Goal: Task Accomplishment & Management: Complete application form

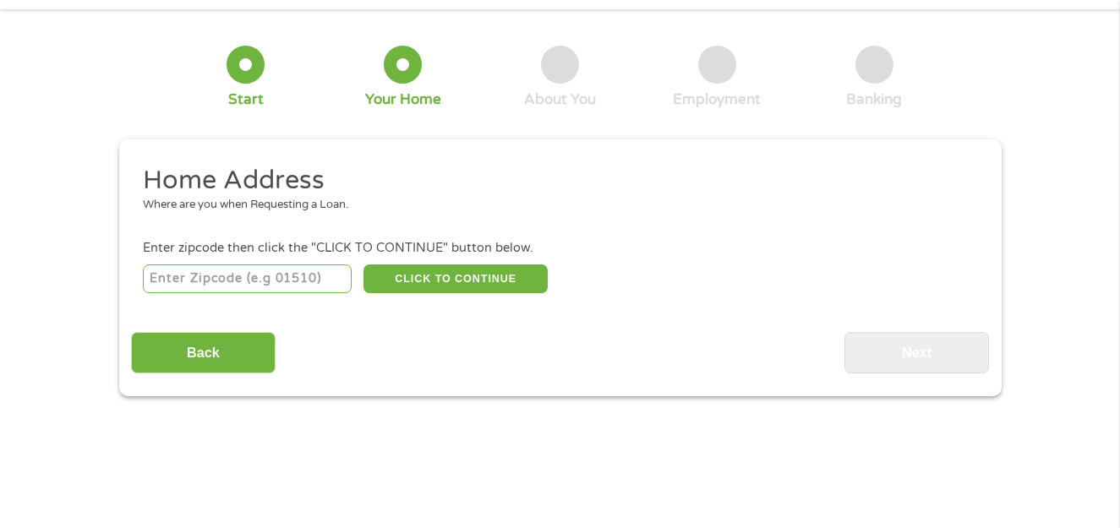
scroll to position [85, 0]
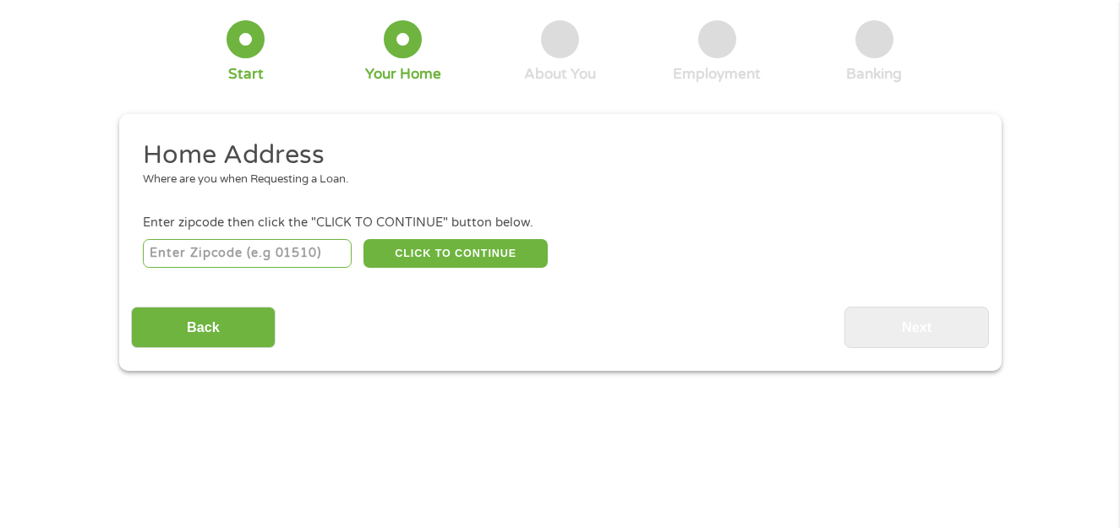
click at [202, 255] on input "number" at bounding box center [247, 253] width 209 height 29
type input "45373"
select select "[US_STATE]"
click at [436, 251] on button "CLICK TO CONTINUE" at bounding box center [455, 253] width 184 height 29
type input "45373"
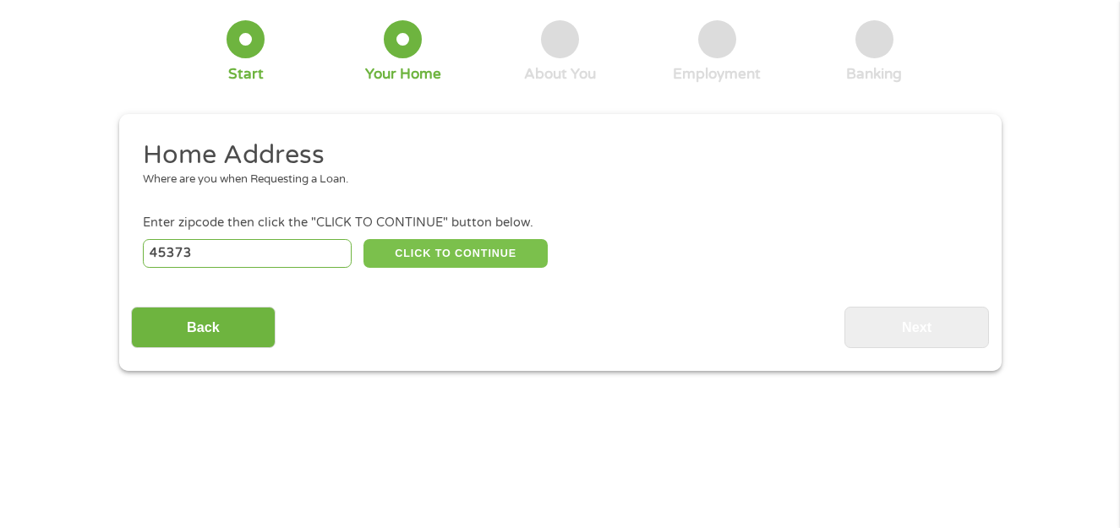
type input "[PERSON_NAME]"
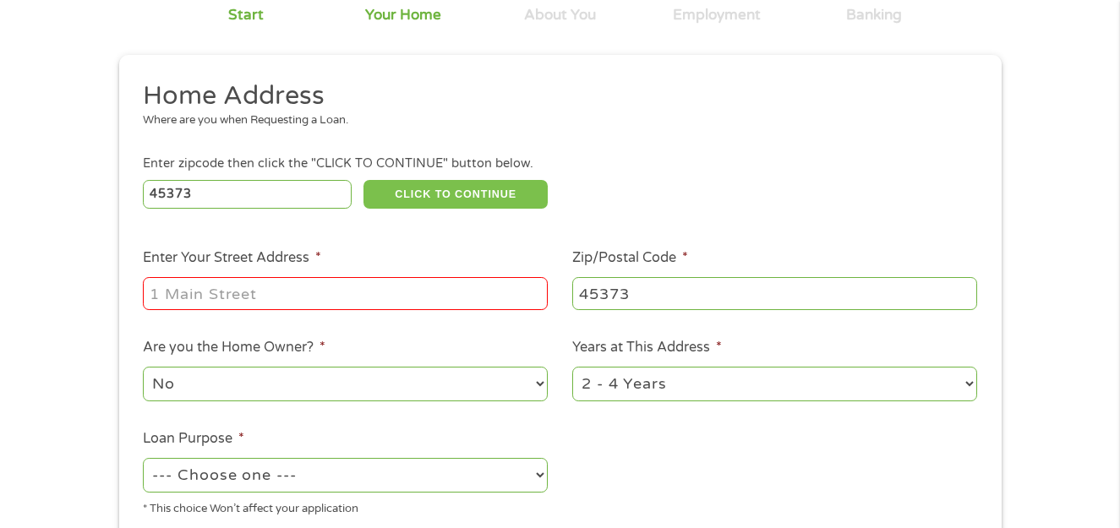
scroll to position [169, 0]
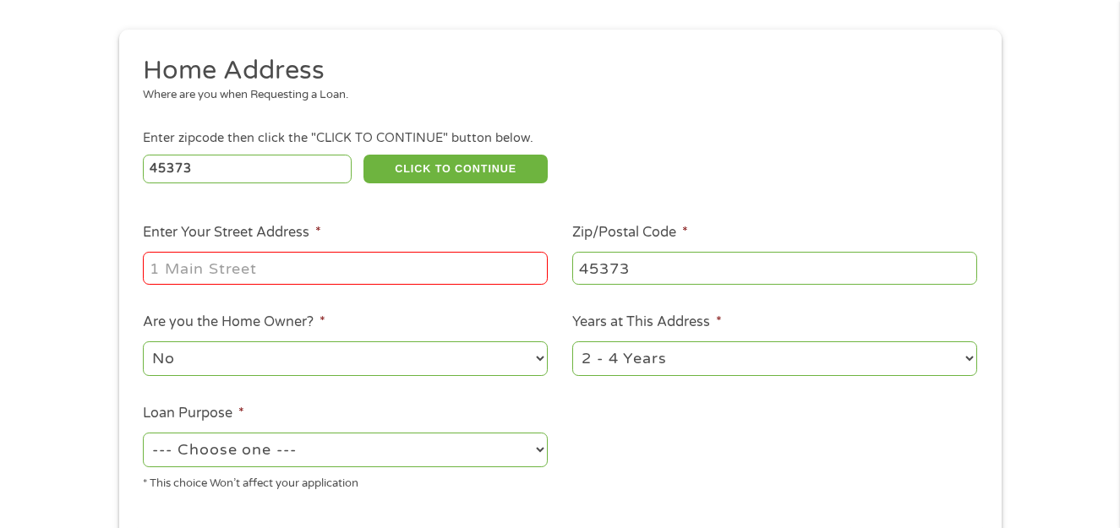
click at [289, 275] on input "Enter Your Street Address *" at bounding box center [345, 268] width 405 height 32
type input "[STREET_ADDRESS]"
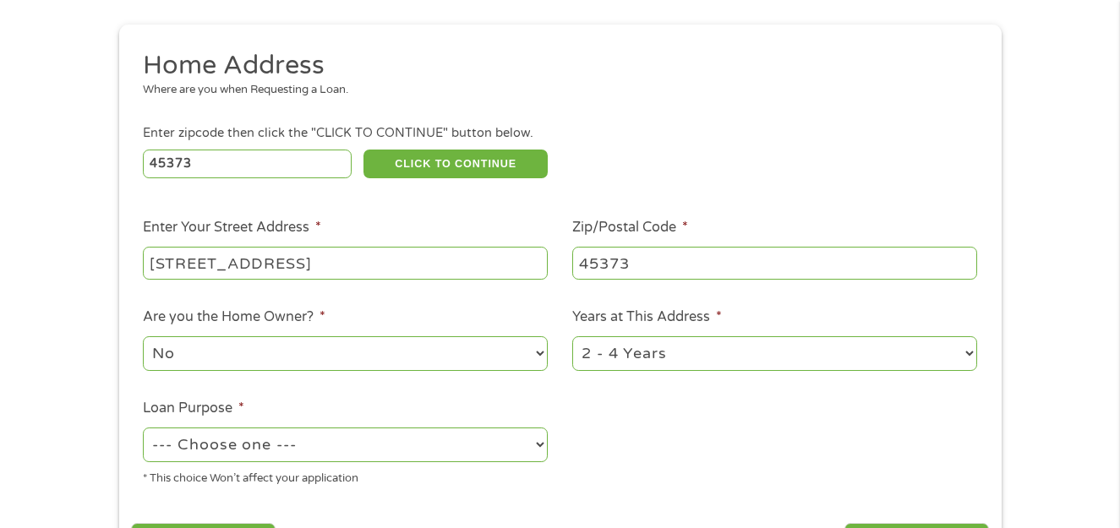
scroll to position [254, 0]
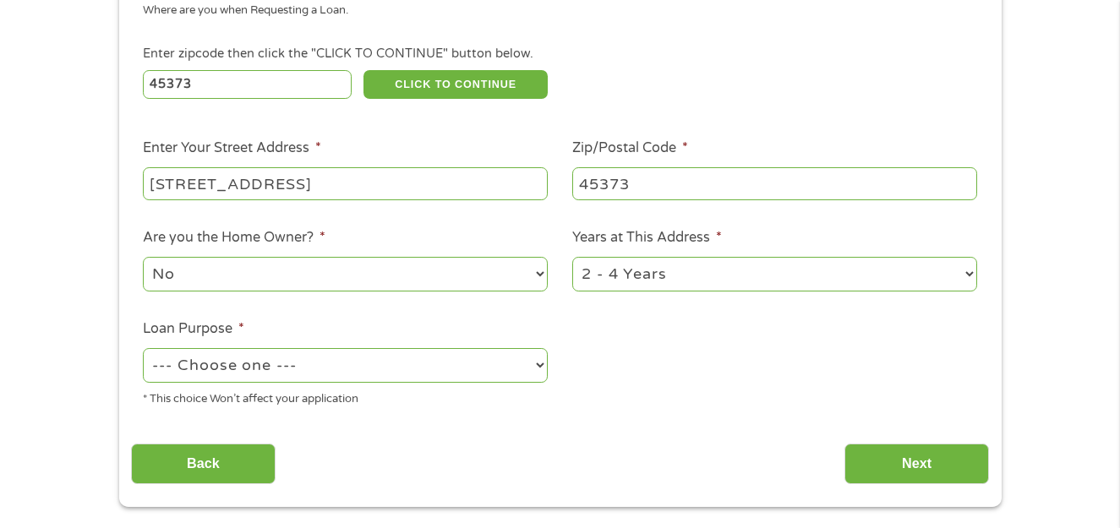
click at [237, 272] on select "No Yes" at bounding box center [345, 274] width 405 height 35
select select "yes"
click at [143, 257] on select "No Yes" at bounding box center [345, 274] width 405 height 35
click at [692, 272] on select "1 Year or less 1 - 2 Years 2 - 4 Years Over 4 Years" at bounding box center [774, 274] width 405 height 35
select select "60months"
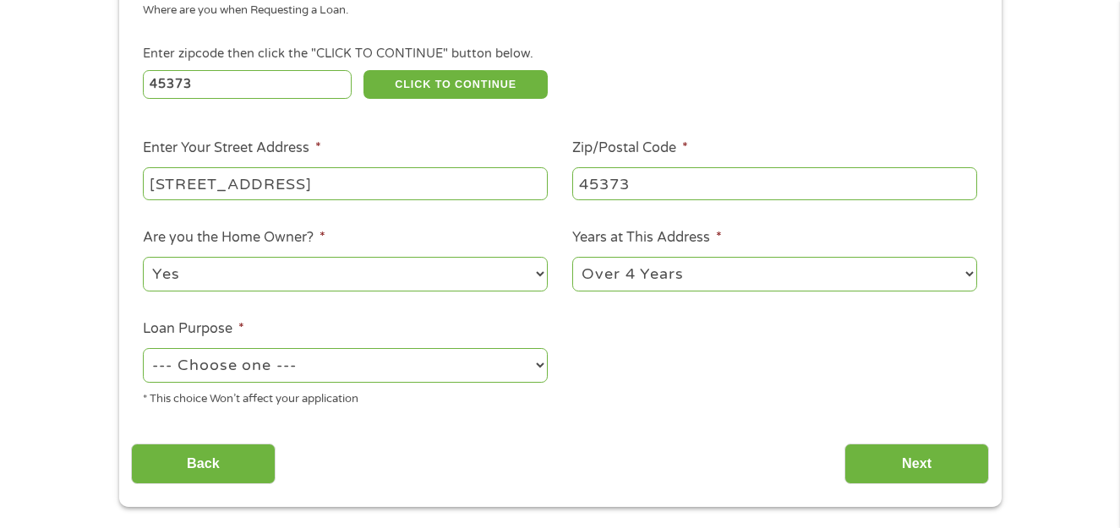
click at [572, 257] on select "1 Year or less 1 - 2 Years 2 - 4 Years Over 4 Years" at bounding box center [774, 274] width 405 height 35
click at [305, 364] on select "--- Choose one --- Pay Bills Debt Consolidation Home Improvement Major Purchase…" at bounding box center [345, 365] width 405 height 35
click at [143, 348] on select "--- Choose one --- Pay Bills Debt Consolidation Home Improvement Major Purchase…" at bounding box center [345, 365] width 405 height 35
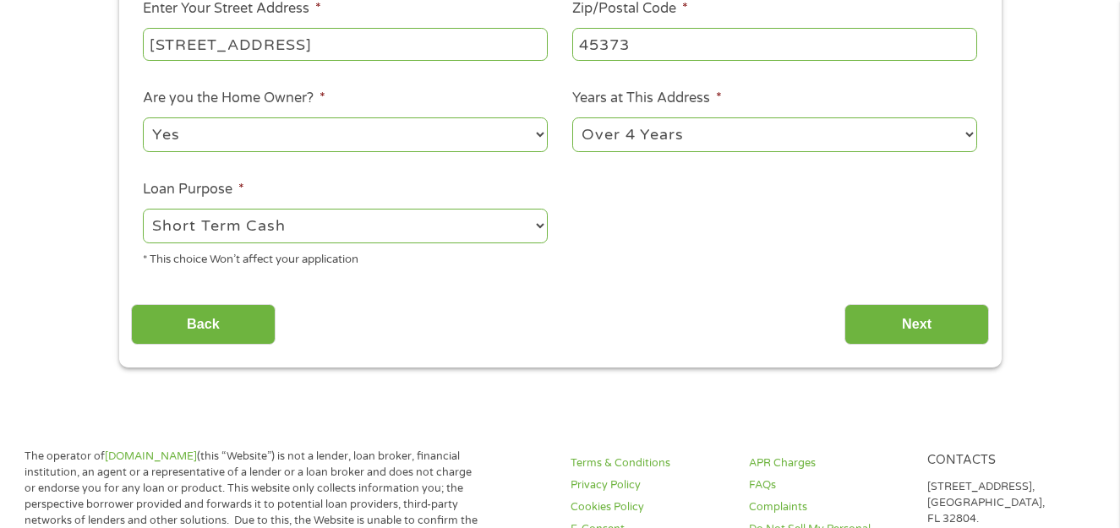
scroll to position [423, 0]
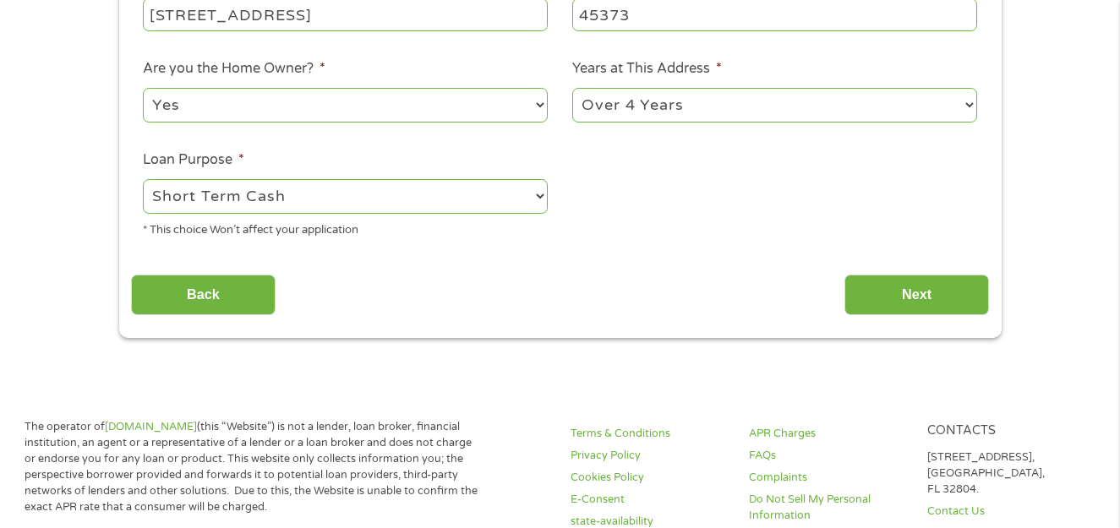
click at [530, 200] on select "--- Choose one --- Pay Bills Debt Consolidation Home Improvement Major Purchase…" at bounding box center [345, 196] width 405 height 35
select select "other"
click at [143, 179] on select "--- Choose one --- Pay Bills Debt Consolidation Home Improvement Major Purchase…" at bounding box center [345, 196] width 405 height 35
click at [896, 292] on input "Next" at bounding box center [916, 295] width 145 height 41
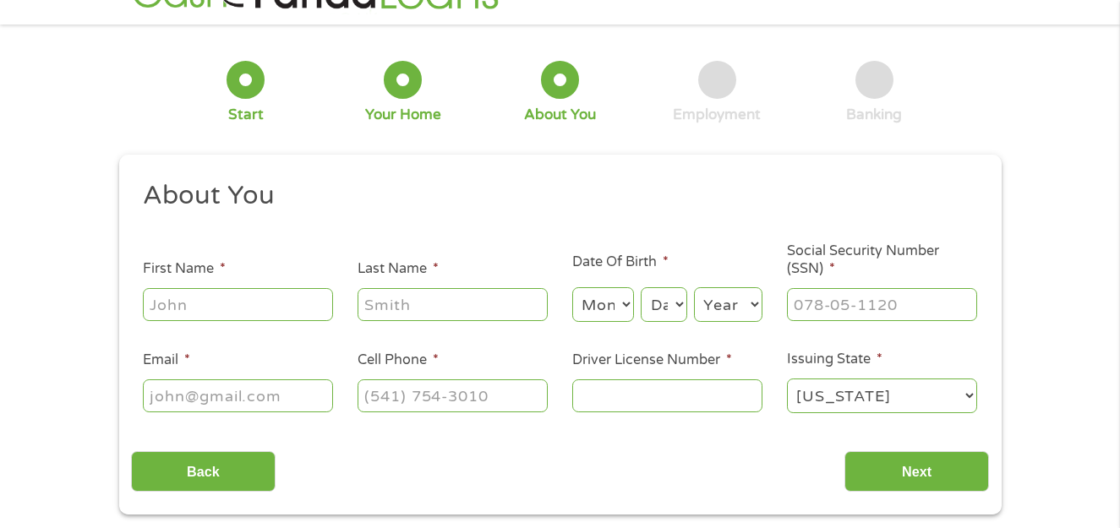
scroll to position [85, 0]
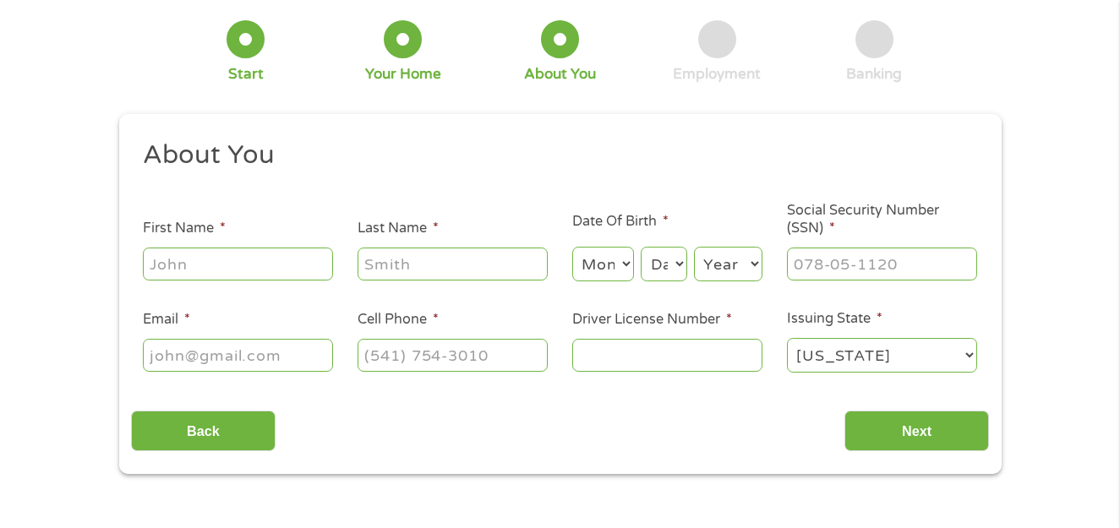
click at [229, 261] on input "First Name *" at bounding box center [238, 264] width 190 height 32
type input "[PERSON_NAME]"
type input "youssef"
type input "[EMAIL_ADDRESS][DOMAIN_NAME]"
type input "[PHONE_NUMBER]"
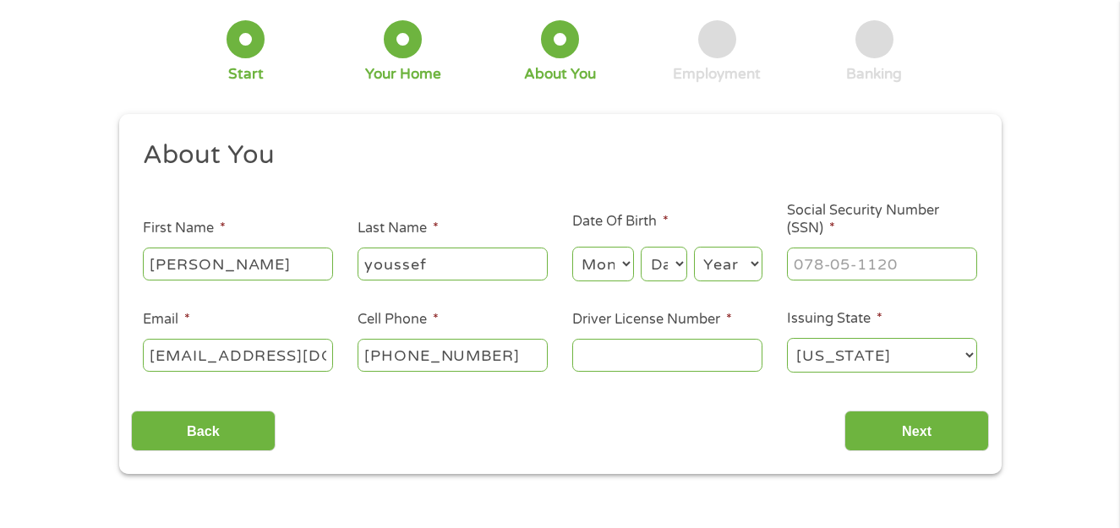
click at [609, 270] on select "Month 1 2 3 4 5 6 7 8 9 10 11 12" at bounding box center [603, 264] width 62 height 35
select select "12"
click at [572, 247] on select "Month 1 2 3 4 5 6 7 8 9 10 11 12" at bounding box center [603, 264] width 62 height 35
click at [660, 261] on select "Day 1 2 3 4 5 6 7 8 9 10 11 12 13 14 15 16 17 18 19 20 21 22 23 24 25 26 27 28 …" at bounding box center [664, 264] width 46 height 35
select select "9"
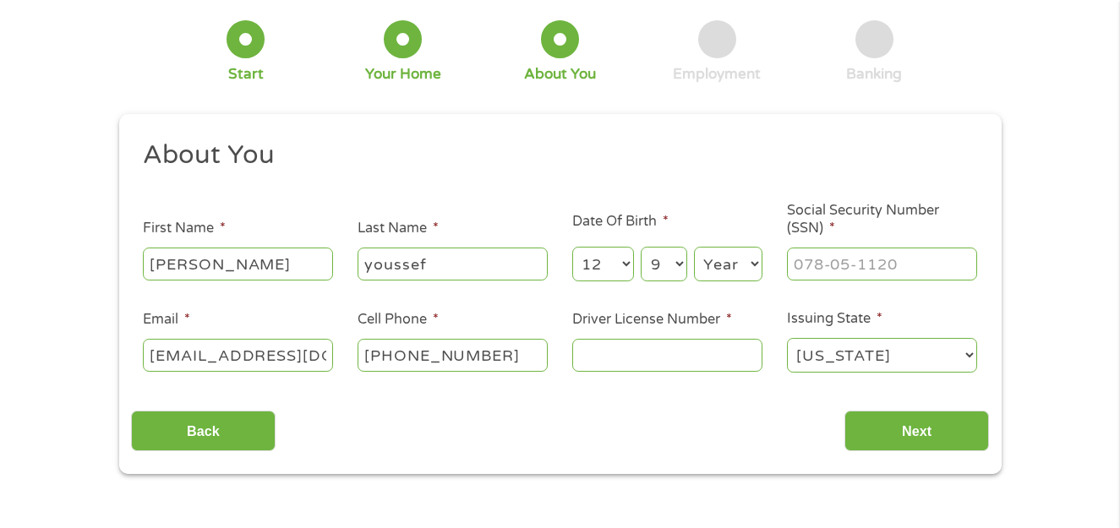
click at [641, 247] on select "Day 1 2 3 4 5 6 7 8 9 10 11 12 13 14 15 16 17 18 19 20 21 22 23 24 25 26 27 28 …" at bounding box center [664, 264] width 46 height 35
click at [725, 267] on select "Year [DATE] 2006 2005 2004 2003 2002 2001 2000 1999 1998 1997 1996 1995 1994 19…" at bounding box center [728, 264] width 68 height 35
select select "1986"
click at [694, 247] on select "Year [DATE] 2006 2005 2004 2003 2002 2001 2000 1999 1998 1997 1996 1995 1994 19…" at bounding box center [728, 264] width 68 height 35
click at [813, 263] on input "___-__-____" at bounding box center [882, 264] width 190 height 32
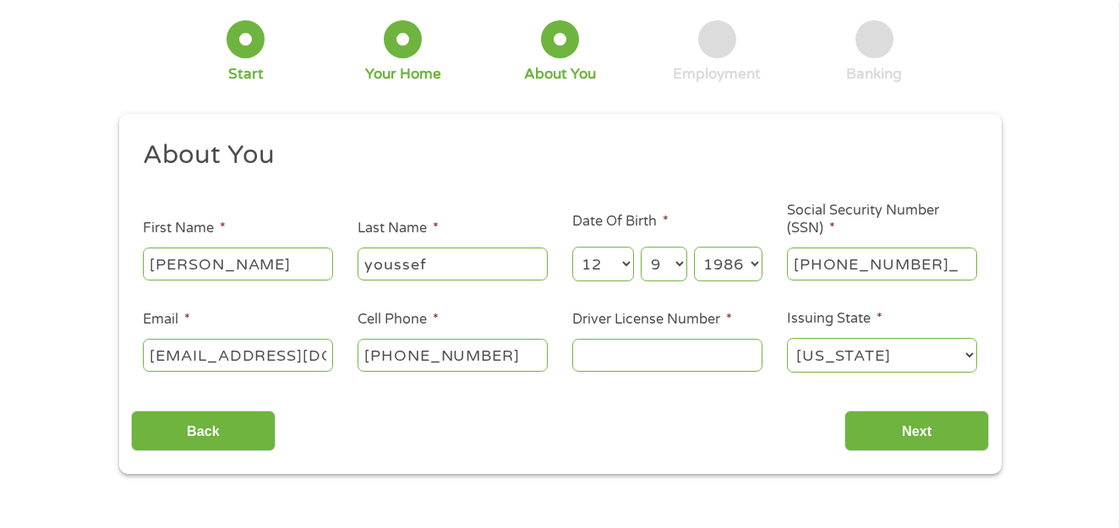
type input "300-90-6128"
click at [603, 356] on input "Driver License Number *" at bounding box center [667, 355] width 190 height 32
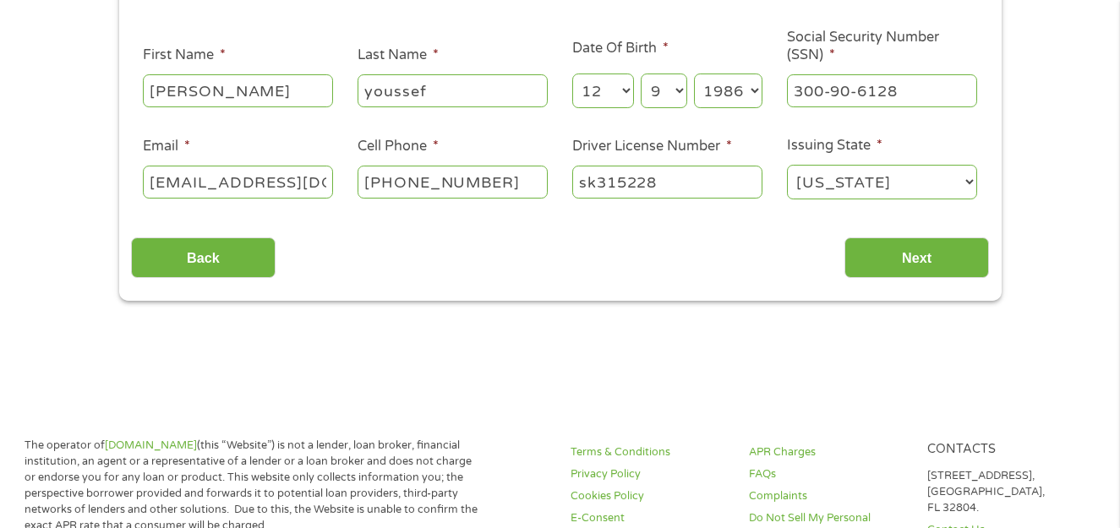
scroll to position [338, 0]
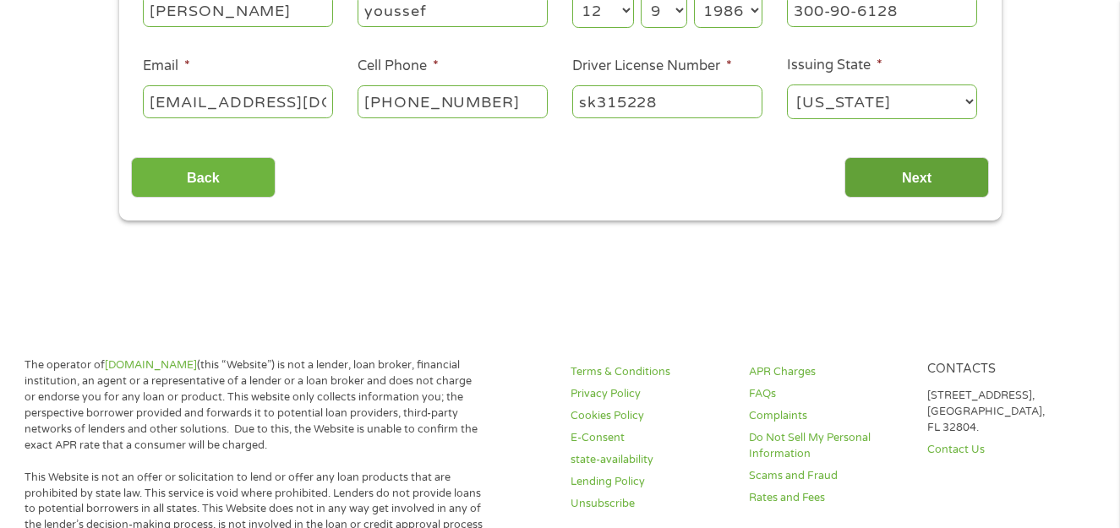
type input "sk315228"
click at [886, 182] on input "Next" at bounding box center [916, 177] width 145 height 41
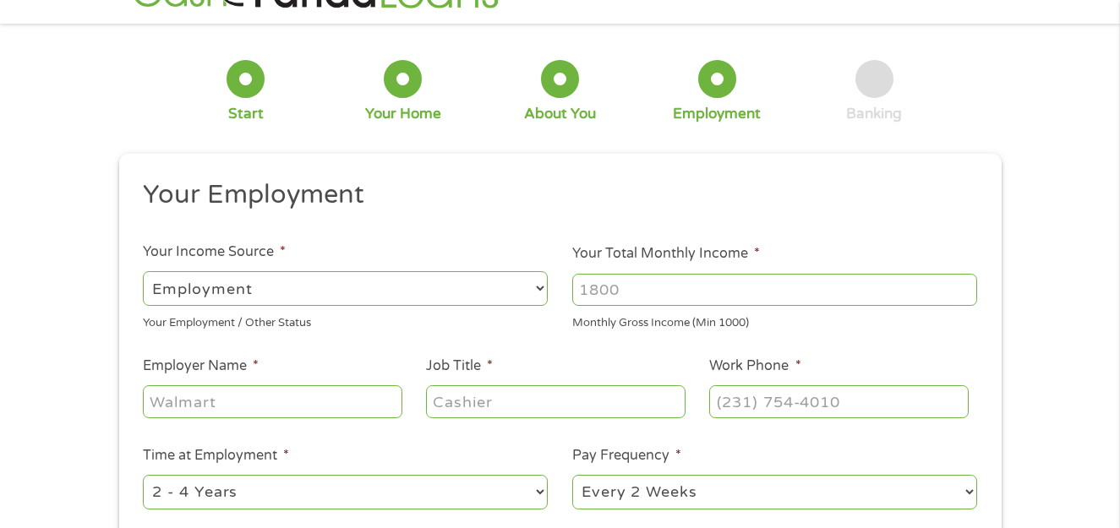
scroll to position [85, 0]
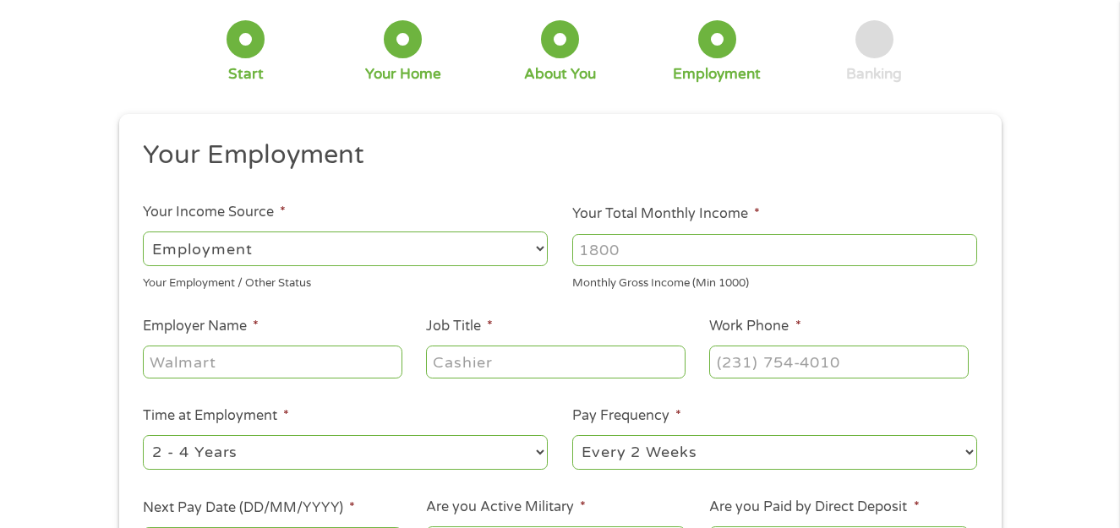
click at [603, 254] on input "Your Total Monthly Income *" at bounding box center [774, 250] width 405 height 32
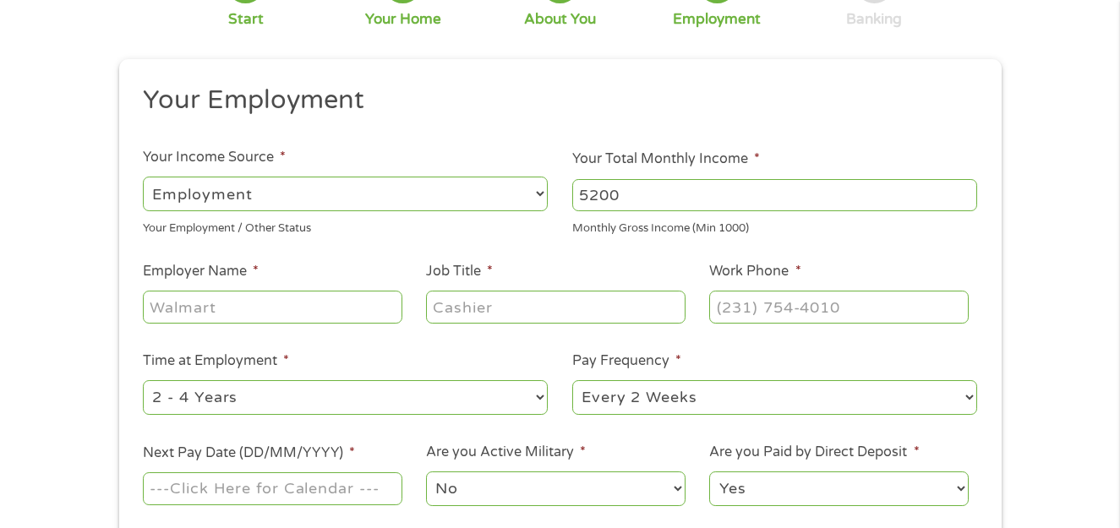
scroll to position [169, 0]
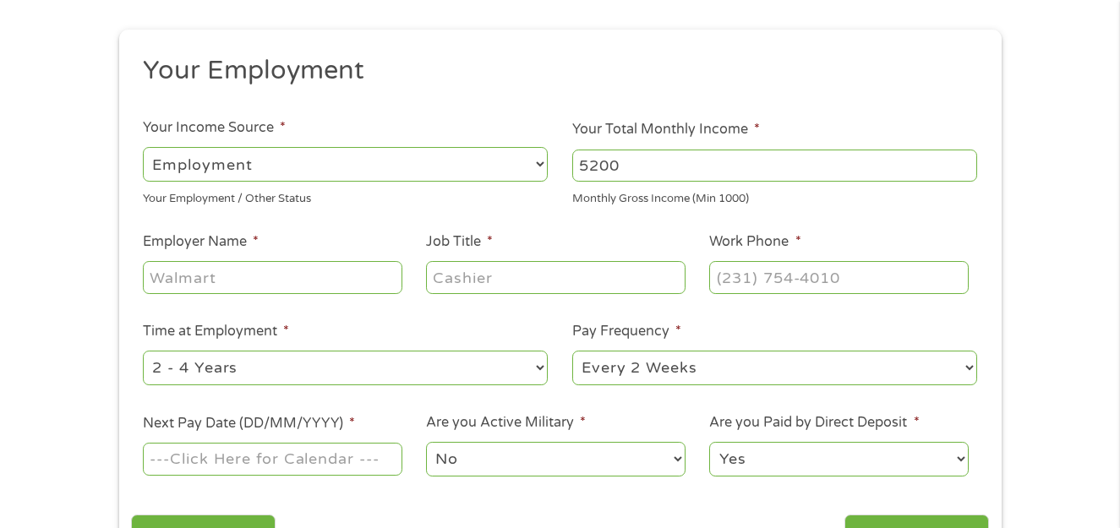
type input "5200"
click at [213, 281] on input "Employer Name *" at bounding box center [272, 277] width 259 height 32
type input "hcf"
click at [457, 268] on input "Job Title *" at bounding box center [555, 277] width 259 height 32
click at [646, 343] on li "Pay Frequency * --- Choose one --- Every 2 Weeks Every Week Monthly Semi-Monthly" at bounding box center [774, 354] width 429 height 67
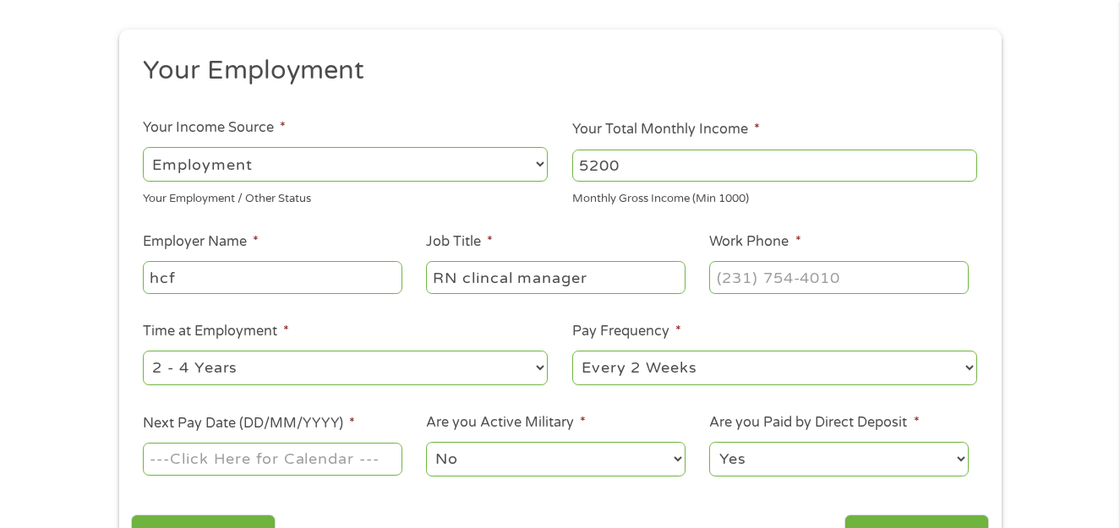
click at [466, 290] on input "RN clincal manager" at bounding box center [555, 277] width 259 height 32
type input "RN clinical manager"
click at [729, 273] on input "(___) ___-____" at bounding box center [838, 277] width 259 height 32
type input "[PHONE_NUMBER]"
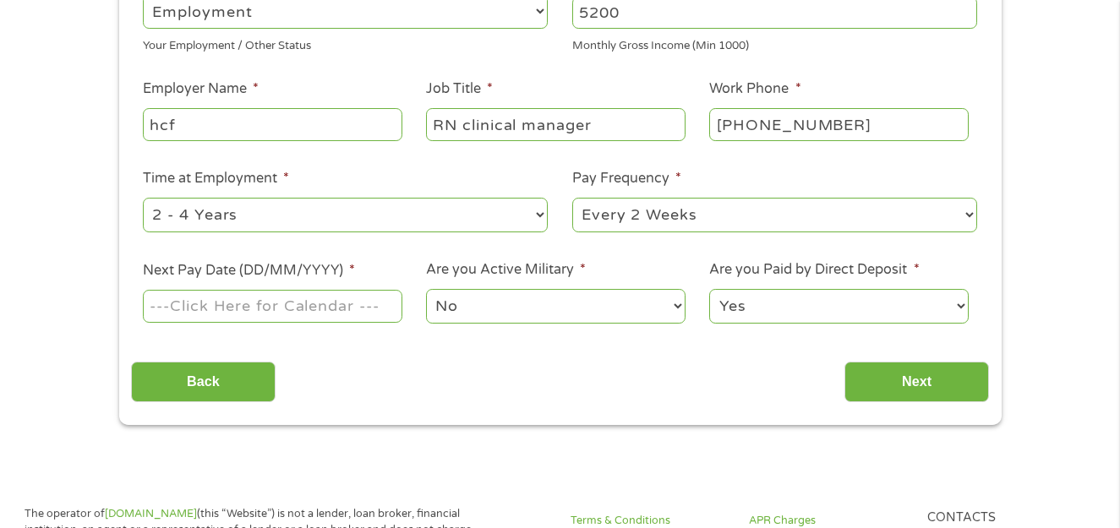
scroll to position [338, 0]
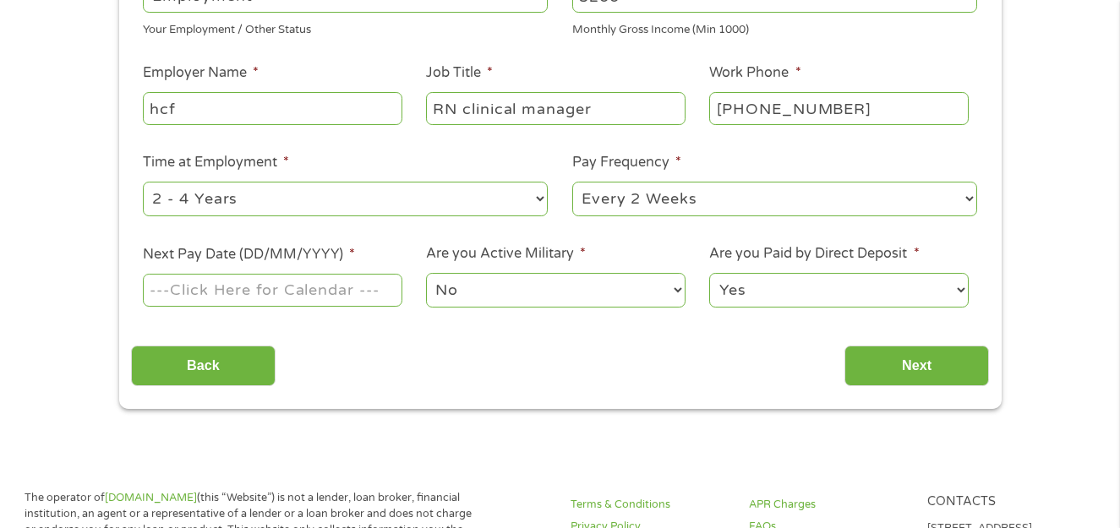
click at [219, 287] on input "Next Pay Date (DD/MM/YYYY) *" at bounding box center [272, 290] width 259 height 32
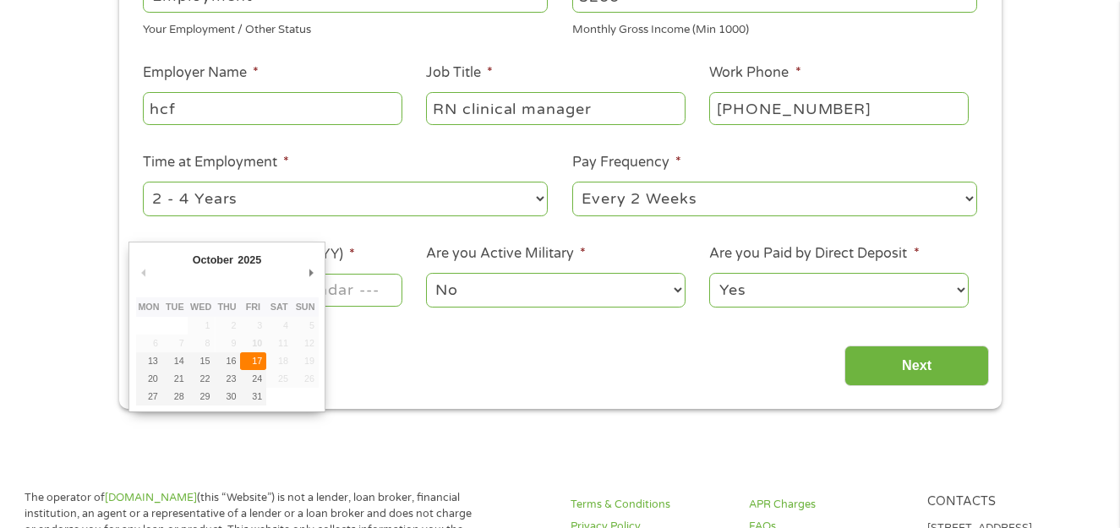
type input "[DATE]"
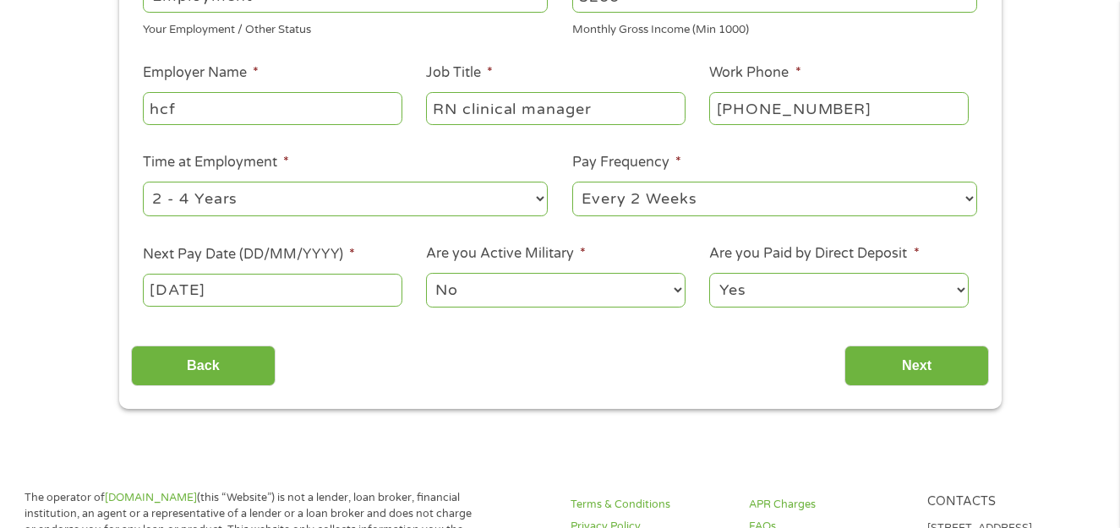
click at [483, 296] on select "No Yes" at bounding box center [555, 290] width 259 height 35
click at [918, 370] on input "Next" at bounding box center [916, 366] width 145 height 41
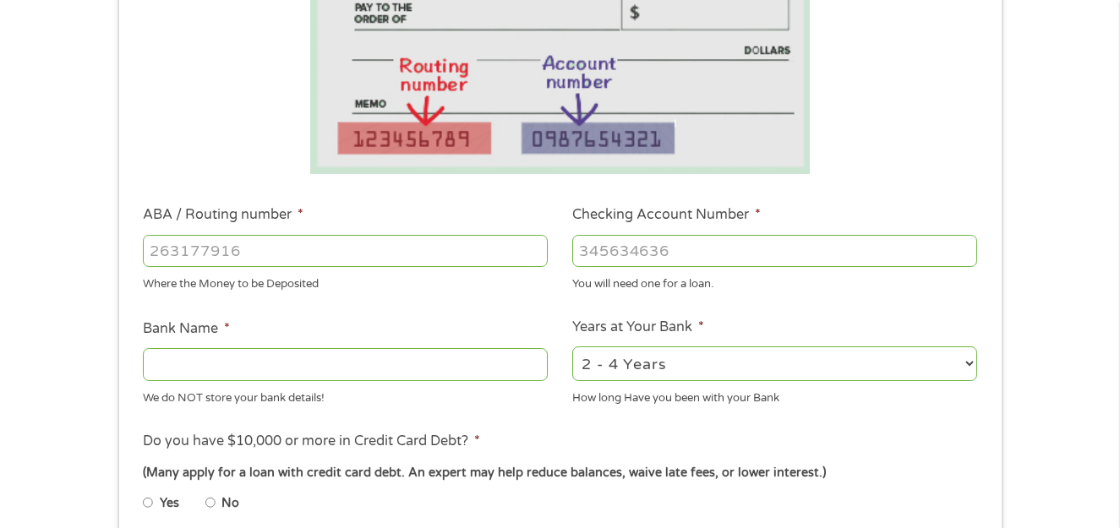
click at [183, 261] on input "ABA / Routing number *" at bounding box center [345, 251] width 405 height 32
type input "103100195"
type input "CENTRAL NATIONAL BANK TRUST"
type input "103100195"
click at [628, 247] on input "Checking Account Number *" at bounding box center [774, 251] width 405 height 32
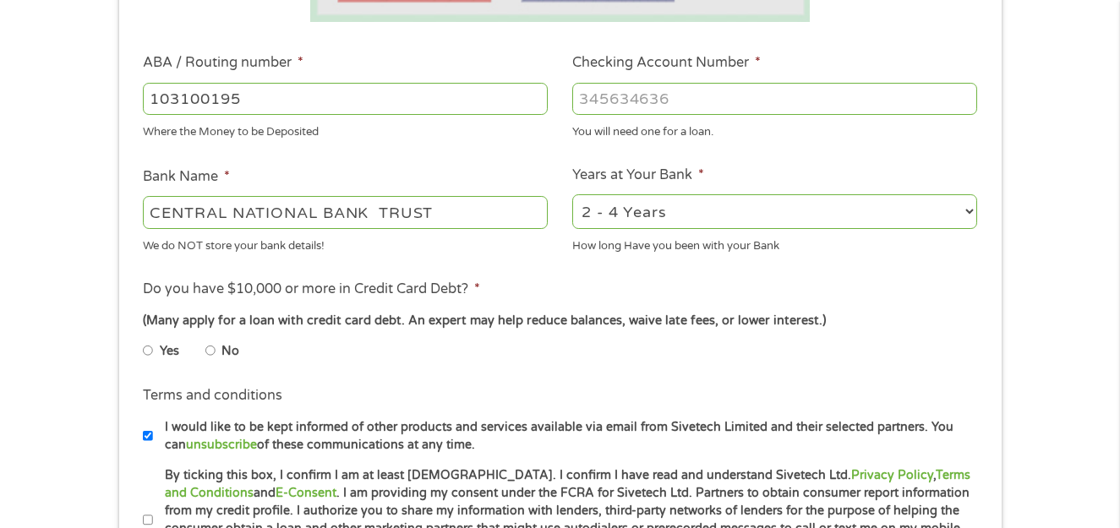
scroll to position [507, 0]
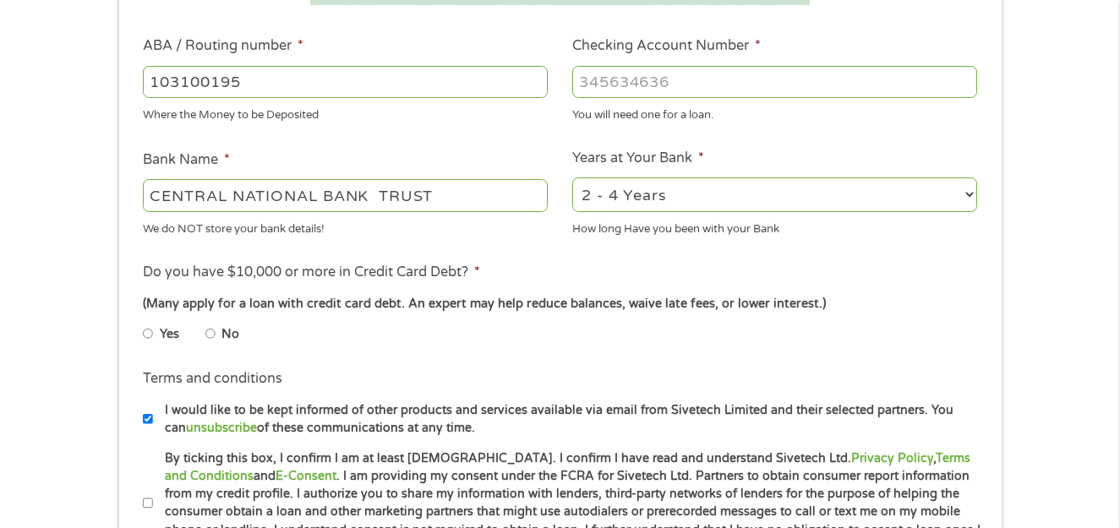
type input "[CREDIT_CARD_NUMBER]"
click at [499, 198] on input "CENTRAL NATIONAL BANK TRUST" at bounding box center [345, 195] width 405 height 32
click at [600, 254] on ul "Bank Information Where do you want the funds deposited? ABA / Routing number * …" at bounding box center [560, 137] width 858 height 842
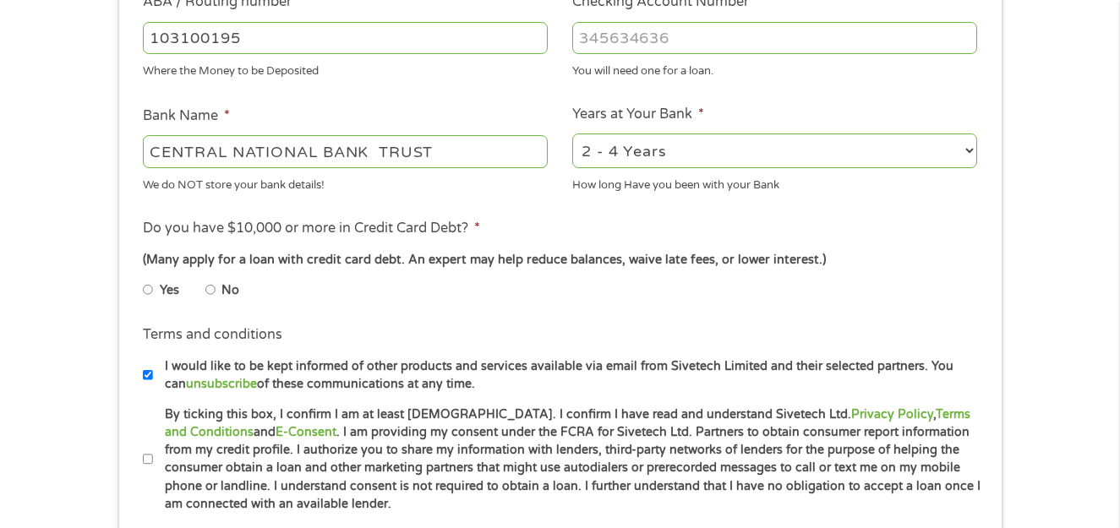
scroll to position [592, 0]
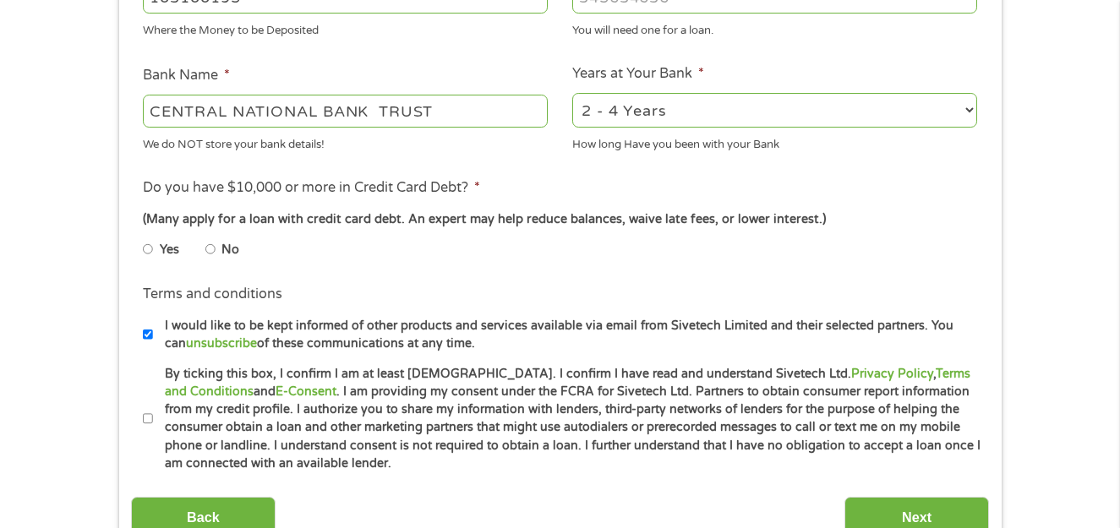
click at [206, 245] on input "No" at bounding box center [210, 249] width 10 height 27
radio input "true"
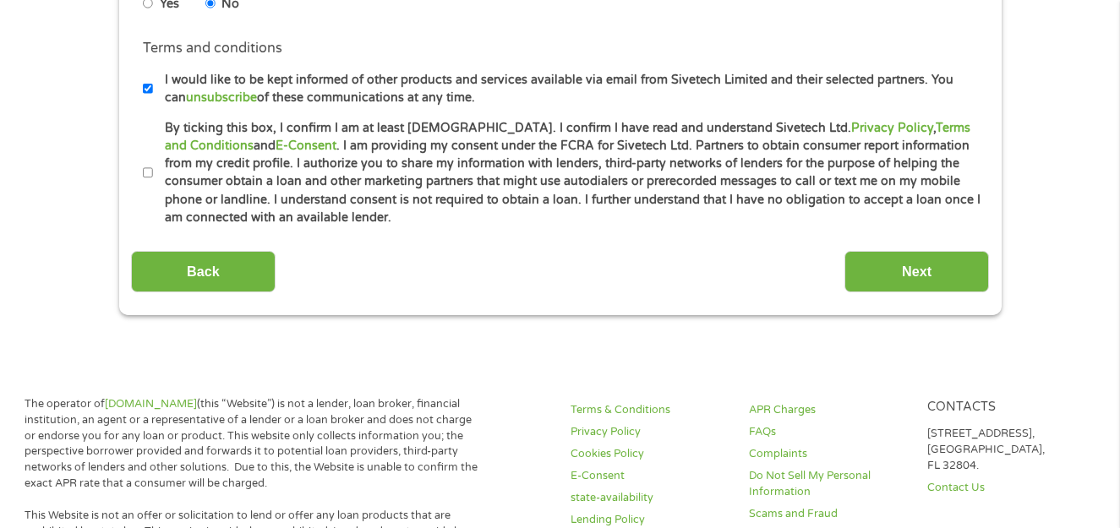
scroll to position [845, 0]
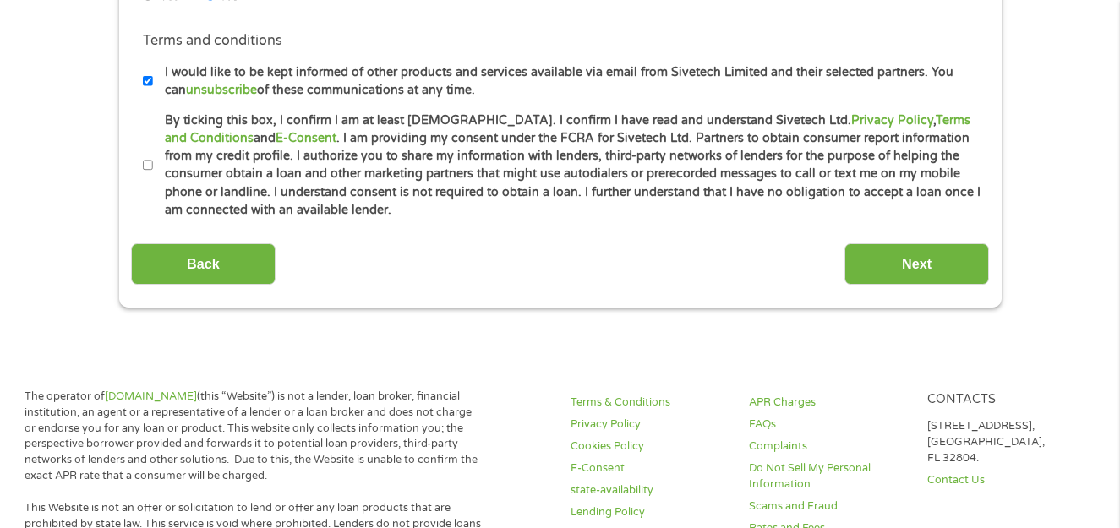
click at [146, 180] on li "By ticking this box, I confirm I am at least [DEMOGRAPHIC_DATA]. I confirm I ha…" at bounding box center [566, 166] width 846 height 108
click at [150, 170] on input "By ticking this box, I confirm I am at least [DEMOGRAPHIC_DATA]. I confirm I ha…" at bounding box center [148, 165] width 10 height 27
checkbox input "true"
click at [881, 265] on input "Next" at bounding box center [916, 263] width 145 height 41
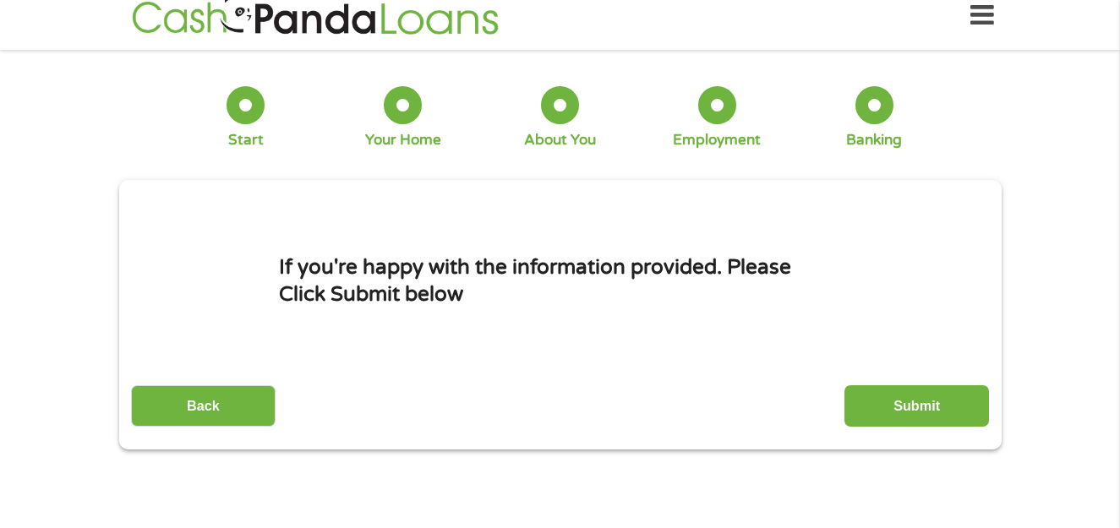
scroll to position [0, 0]
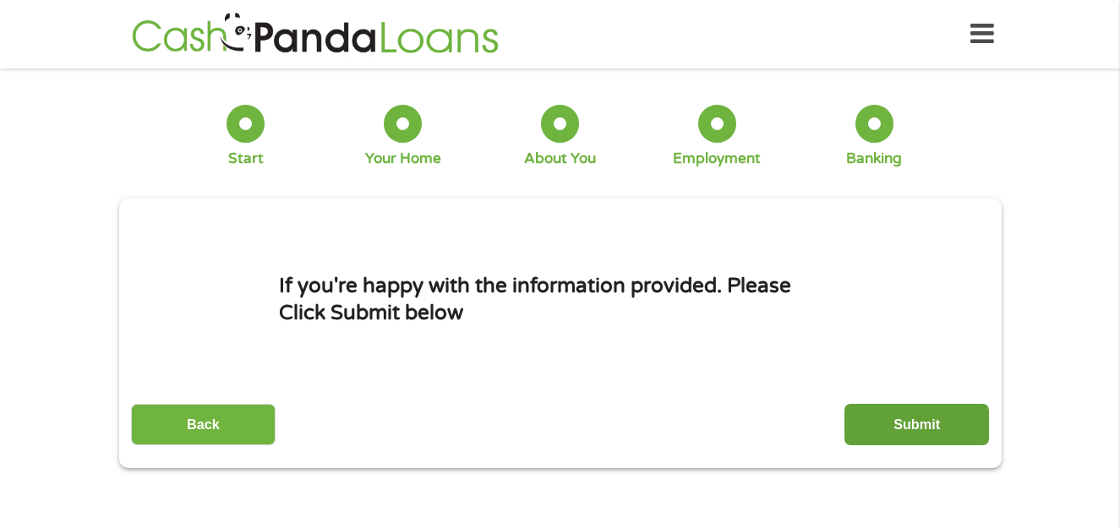
click at [922, 413] on input "Submit" at bounding box center [916, 424] width 145 height 41
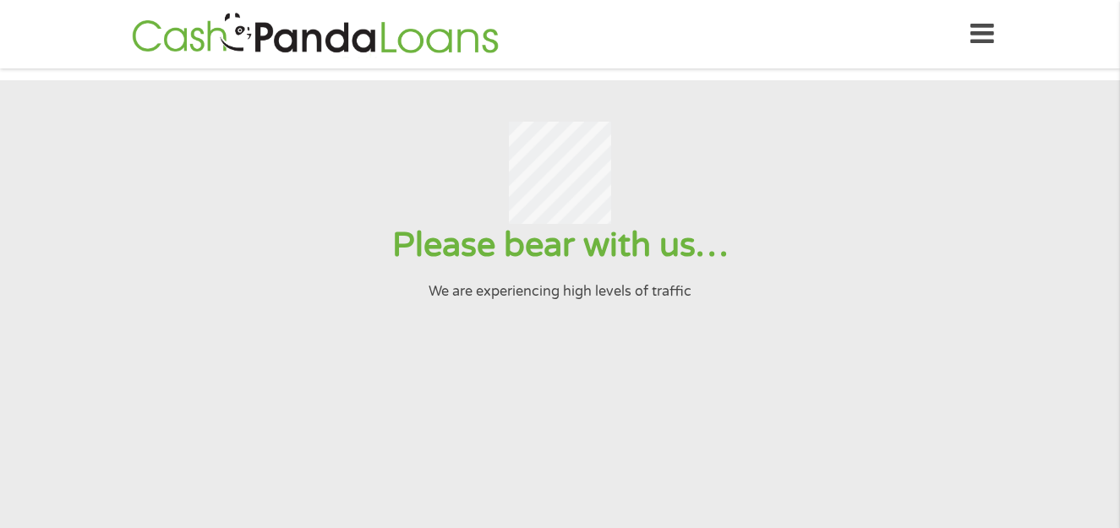
click at [505, 235] on h1 "Please bear with us…" at bounding box center [559, 245] width 1078 height 43
click at [427, 164] on div at bounding box center [559, 173] width 1078 height 103
click at [428, 167] on div at bounding box center [559, 173] width 1078 height 103
click at [429, 167] on div at bounding box center [559, 173] width 1078 height 103
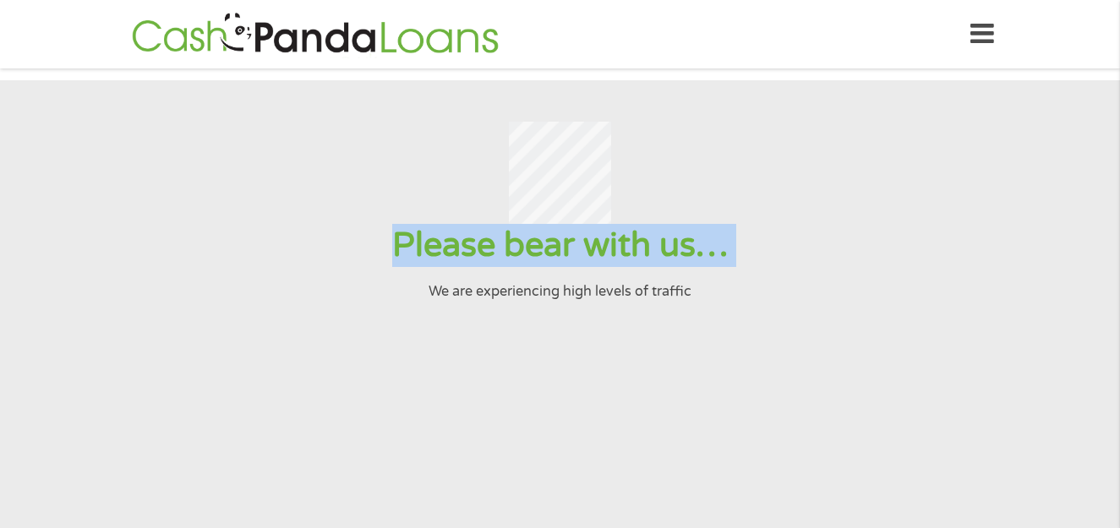
click at [429, 167] on div at bounding box center [559, 173] width 1078 height 103
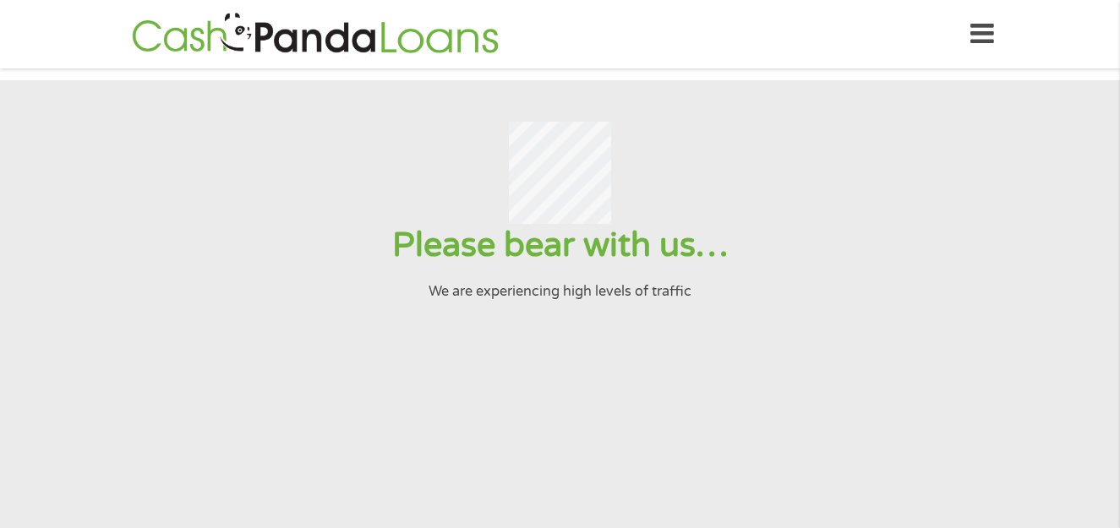
click at [648, 170] on div at bounding box center [559, 173] width 1078 height 103
click at [650, 172] on div at bounding box center [559, 173] width 1078 height 103
drag, startPoint x: 650, startPoint y: 172, endPoint x: 652, endPoint y: 207, distance: 35.6
click at [652, 193] on div at bounding box center [559, 173] width 1078 height 103
click at [648, 248] on h1 "Please bear with us…" at bounding box center [559, 245] width 1078 height 43
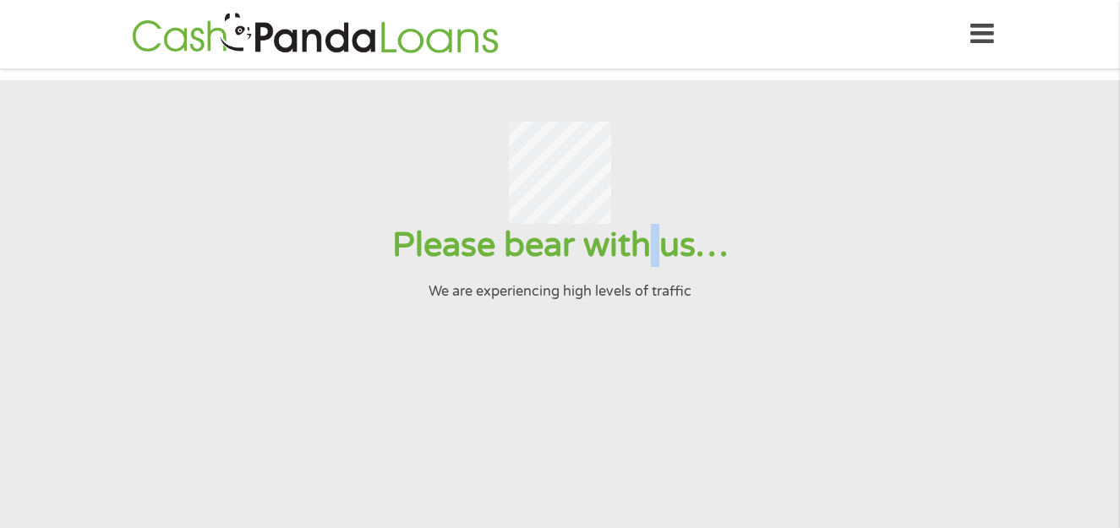
click at [648, 248] on h1 "Please bear with us…" at bounding box center [559, 245] width 1078 height 43
